Goal: Task Accomplishment & Management: Manage account settings

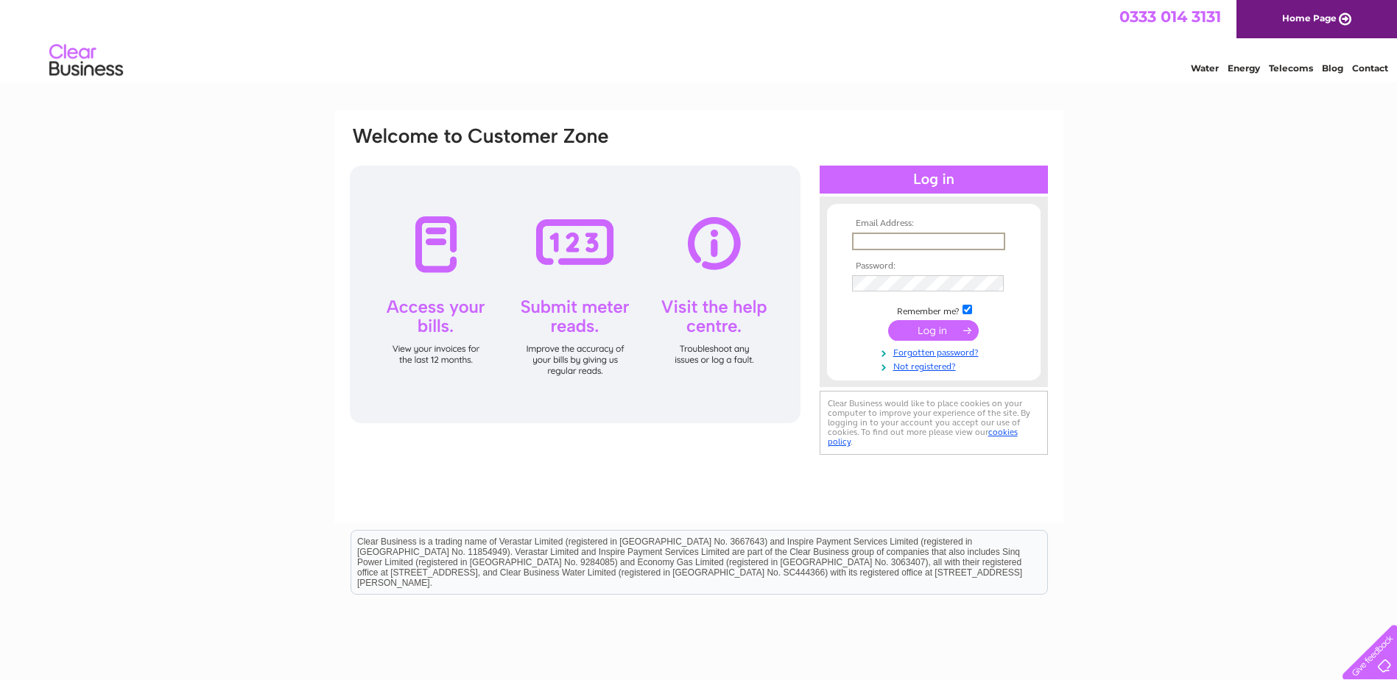
click at [865, 240] on input "text" at bounding box center [928, 242] width 153 height 18
type input "[EMAIL_ADDRESS][DOMAIN_NAME]"
click at [873, 265] on th "Password:" at bounding box center [933, 266] width 171 height 10
click at [873, 270] on td at bounding box center [933, 282] width 171 height 24
click at [888, 320] on input "submit" at bounding box center [933, 330] width 91 height 21
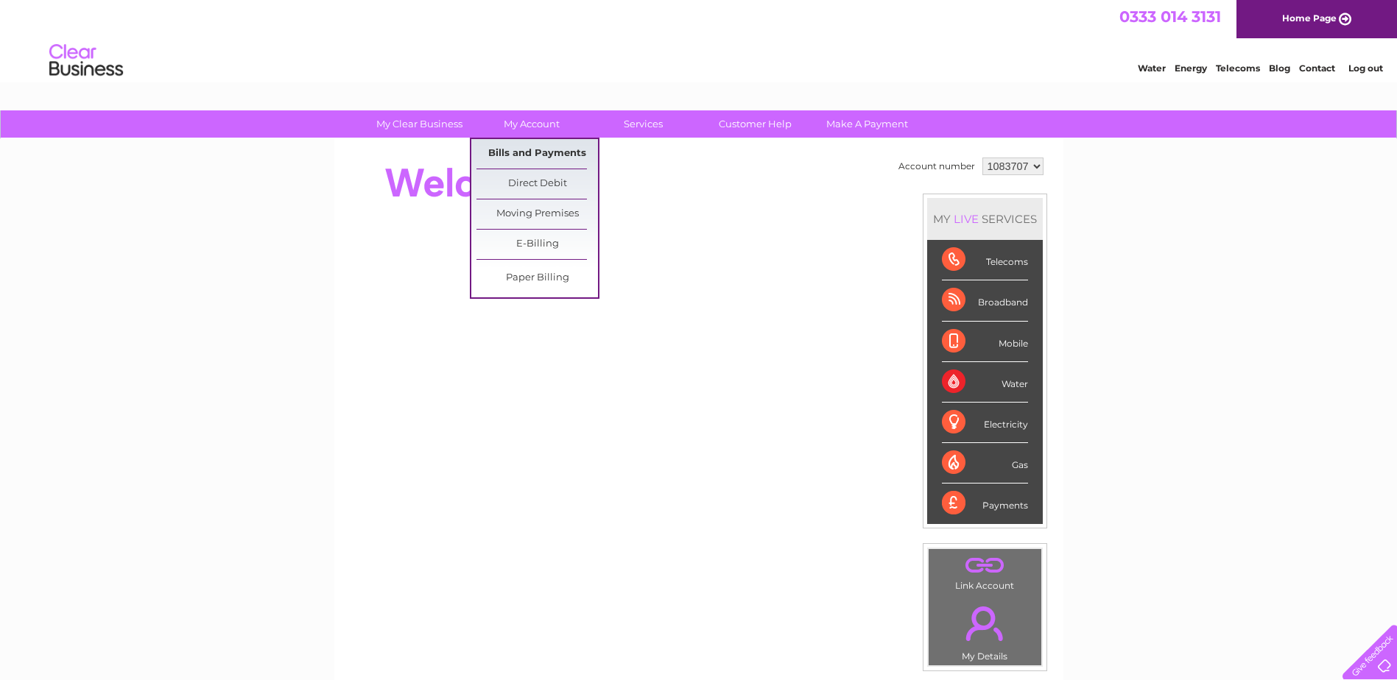
click at [543, 147] on link "Bills and Payments" at bounding box center [536, 153] width 121 height 29
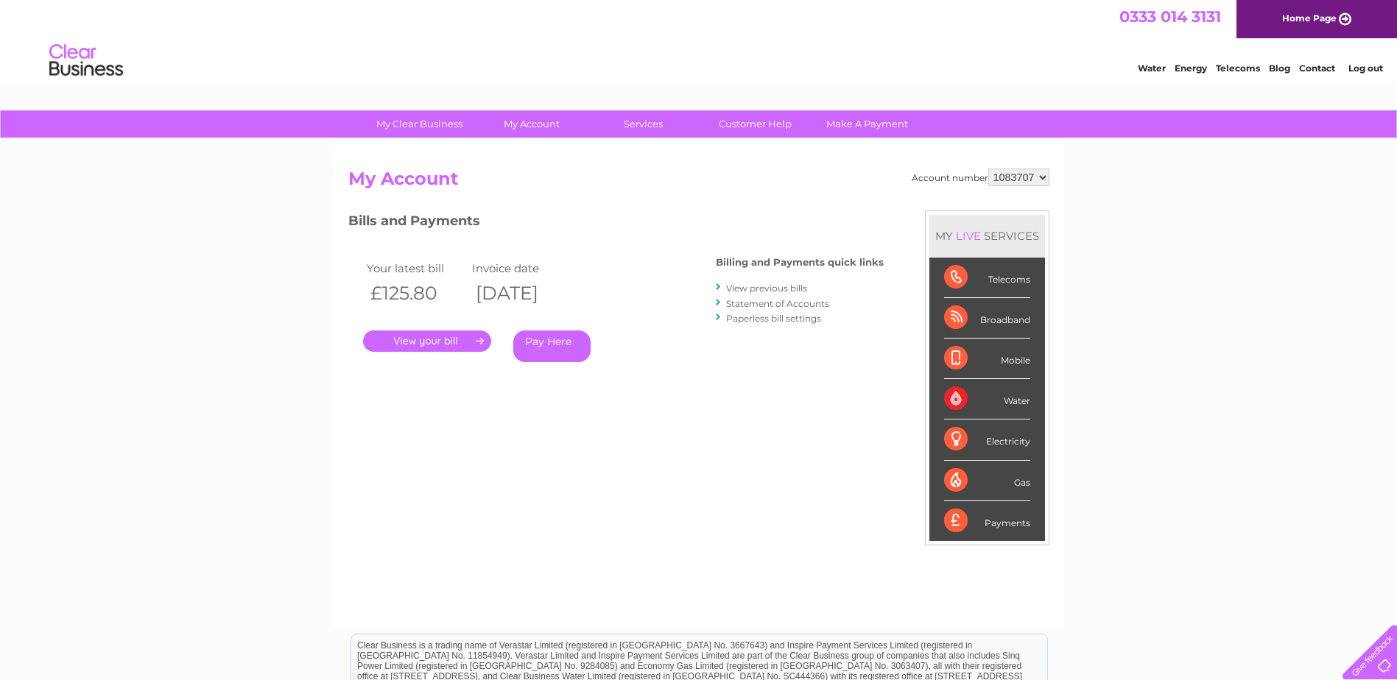
click at [719, 285] on div at bounding box center [719, 288] width 7 height 14
click at [748, 287] on link "View previous bills" at bounding box center [766, 288] width 81 height 11
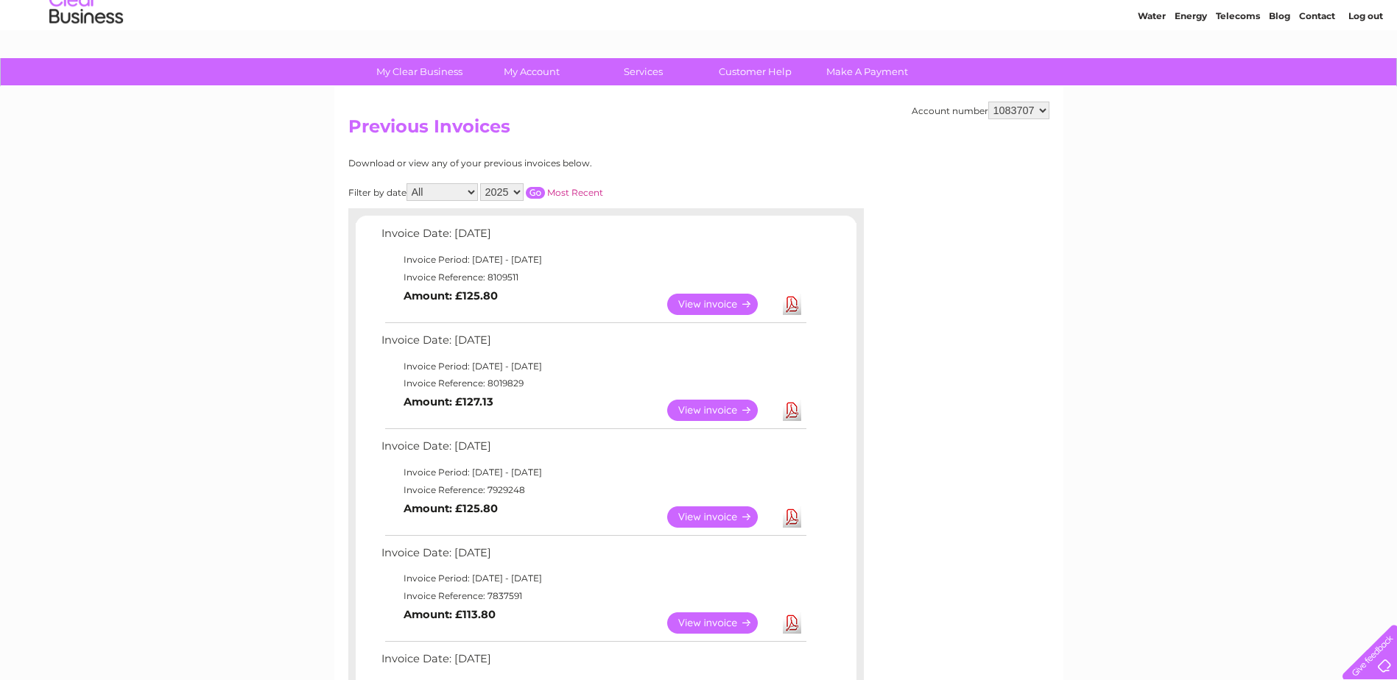
scroll to position [74, 0]
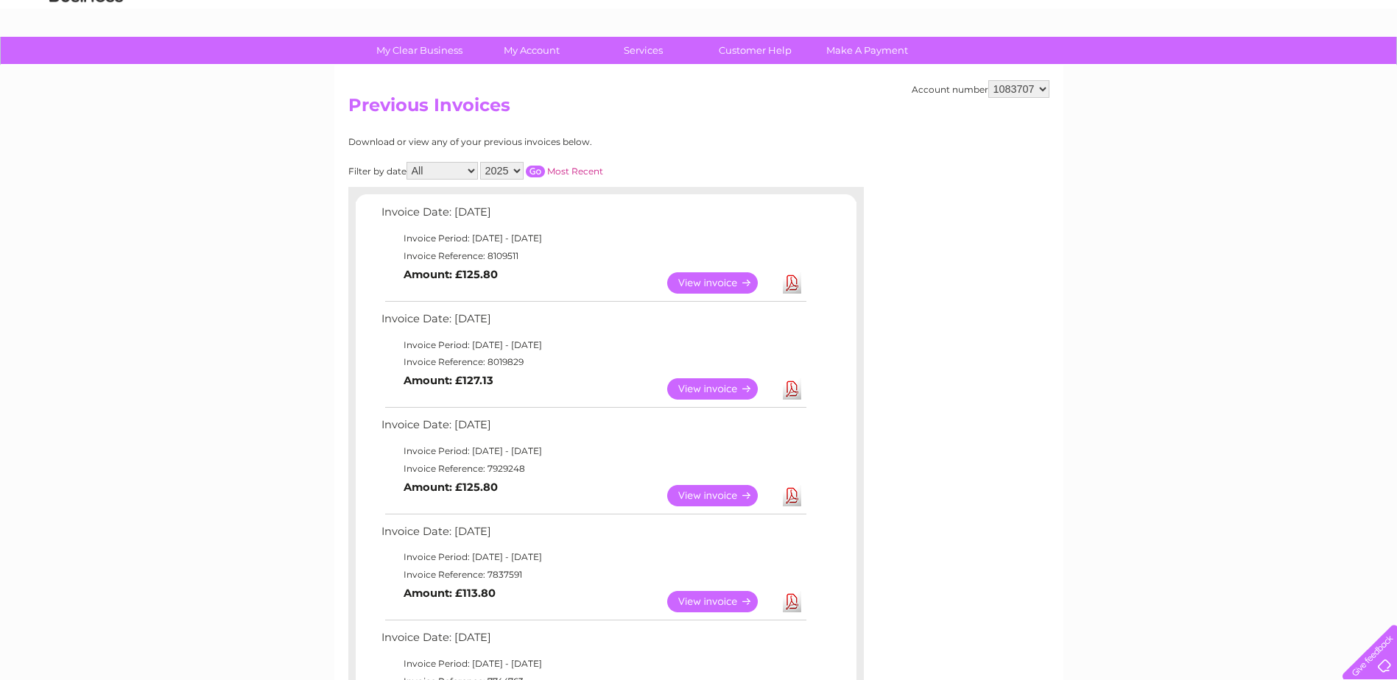
click at [787, 499] on link "Download" at bounding box center [792, 495] width 18 height 21
click at [785, 387] on link "Download" at bounding box center [792, 388] width 18 height 21
click at [793, 281] on link "Download" at bounding box center [792, 282] width 18 height 21
